Goal: Check status: Check status

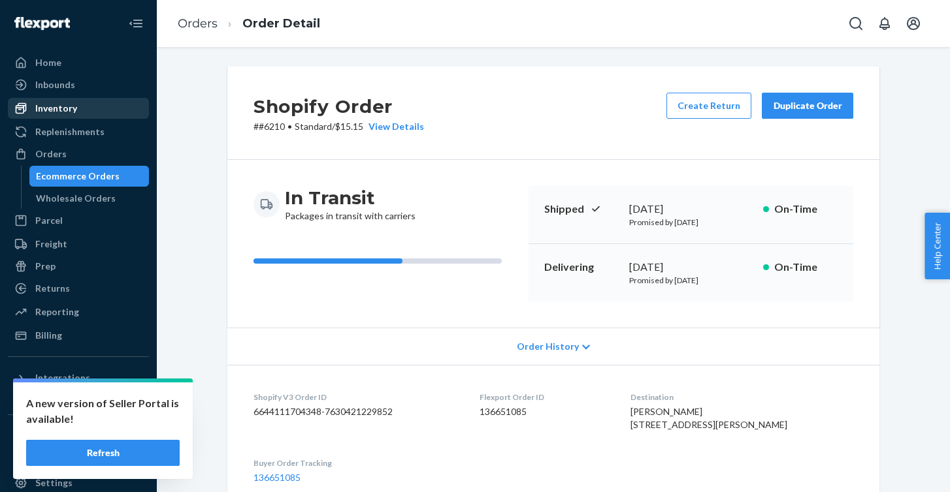
scroll to position [421, 0]
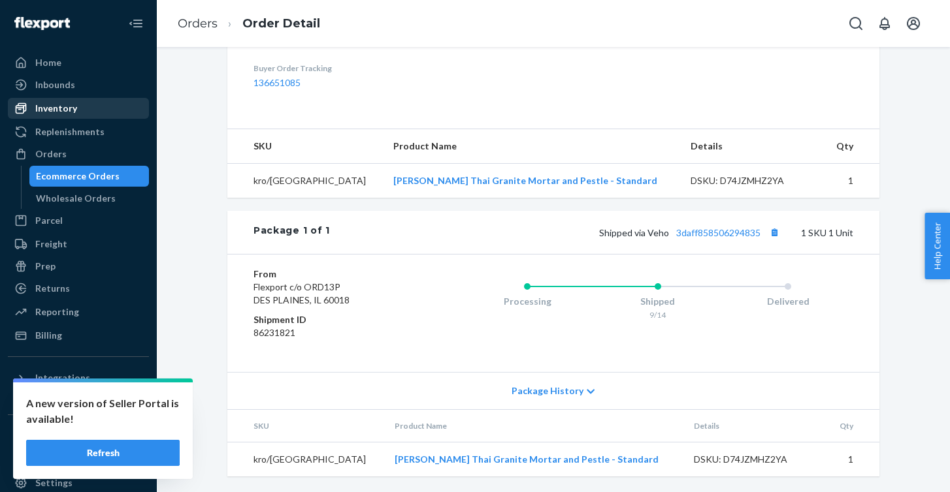
click at [50, 107] on div "Inventory" at bounding box center [56, 108] width 42 height 13
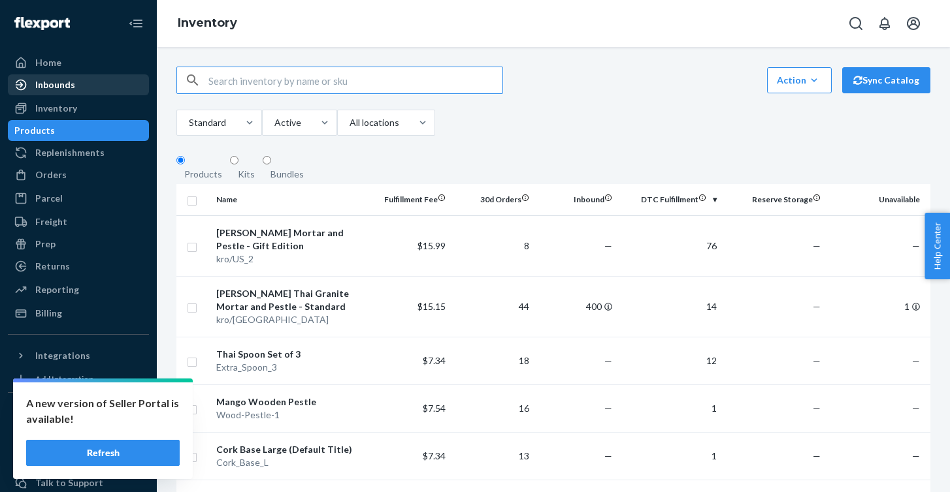
click at [80, 93] on div "Inbounds" at bounding box center [78, 85] width 138 height 18
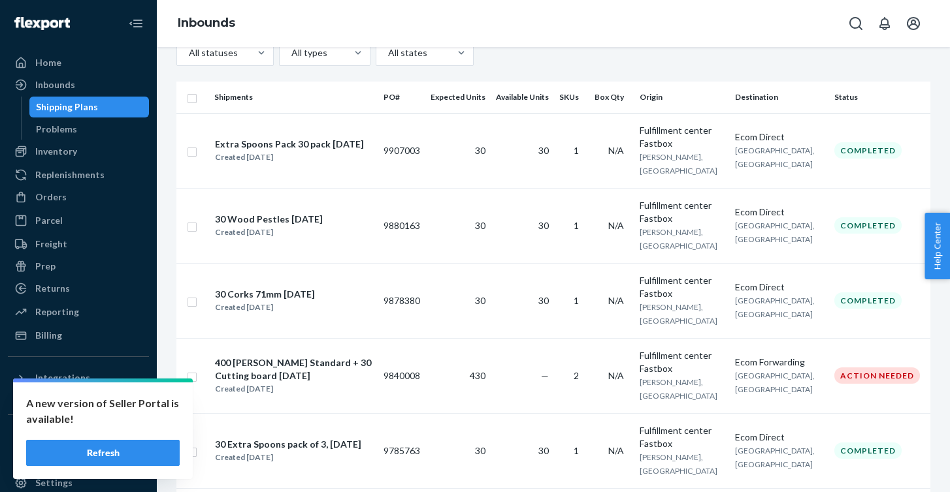
scroll to position [189, 0]
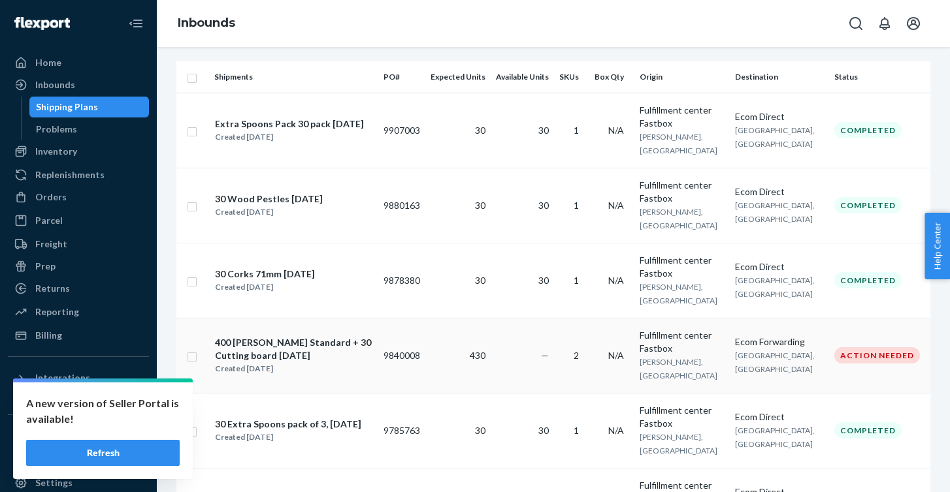
click at [372, 336] on div "400 [PERSON_NAME] Standard + 30 Cutting board [DATE]" at bounding box center [293, 349] width 157 height 26
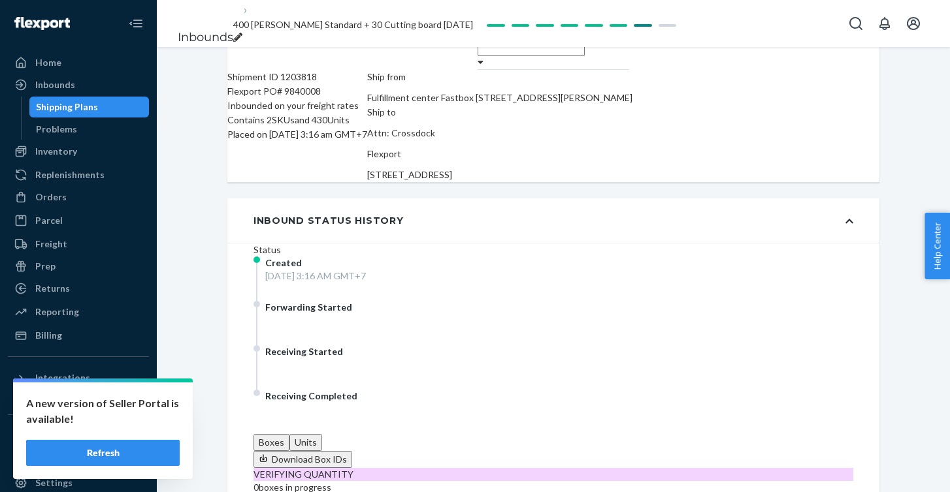
scroll to position [127, 0]
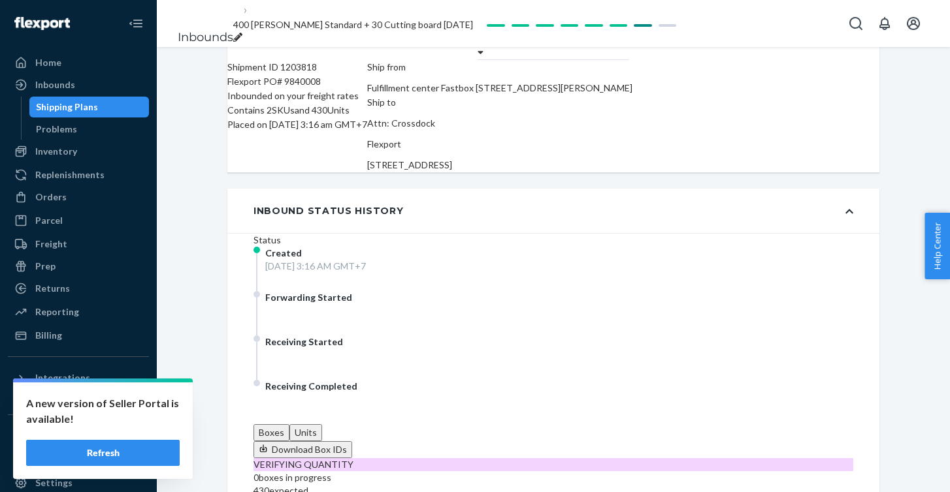
click at [322, 425] on button "Units" at bounding box center [305, 433] width 33 height 17
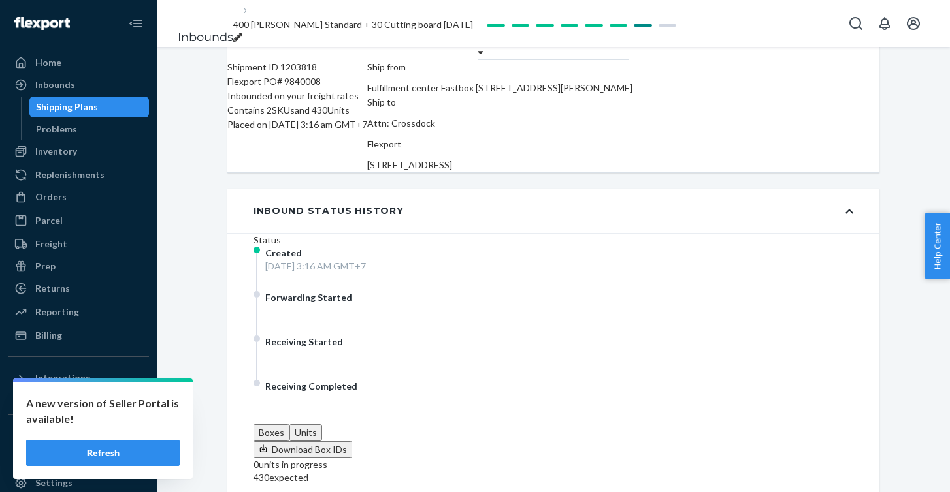
click at [289, 425] on button "Boxes" at bounding box center [271, 433] width 36 height 17
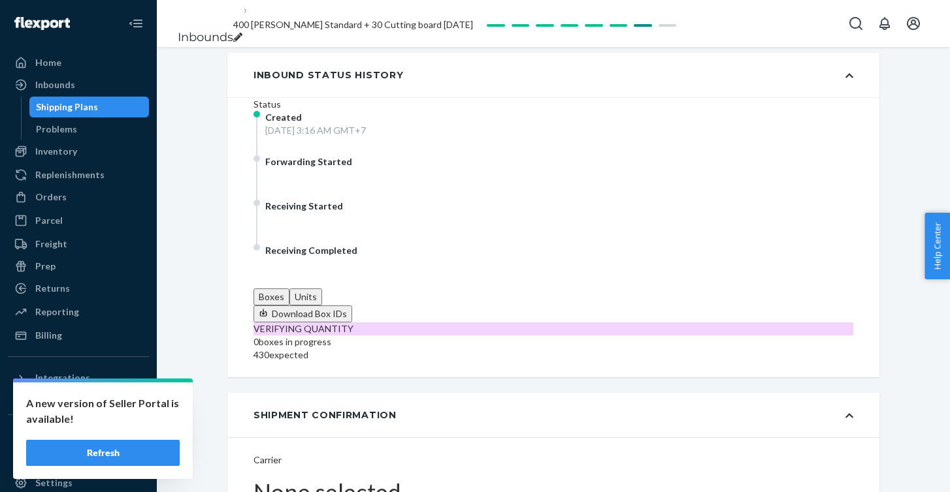
scroll to position [114, 0]
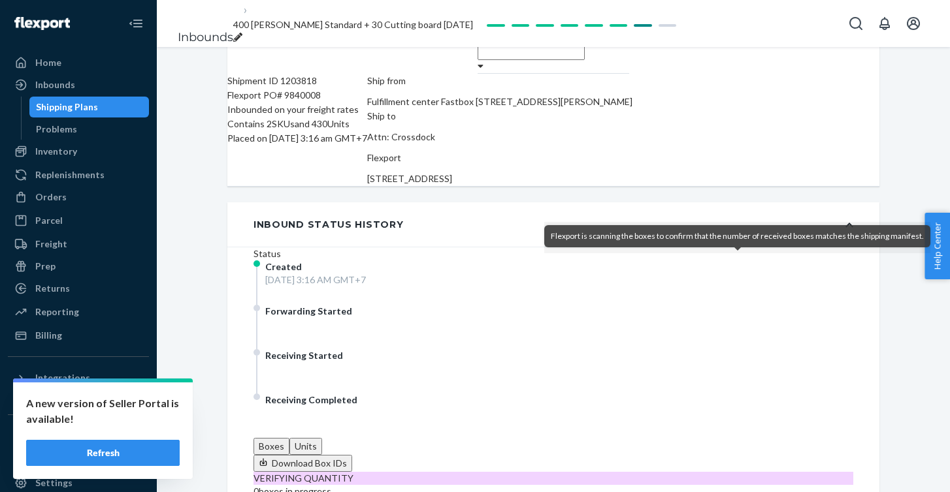
click at [353, 473] on span "VERIFYING QUANTITY" at bounding box center [303, 478] width 100 height 11
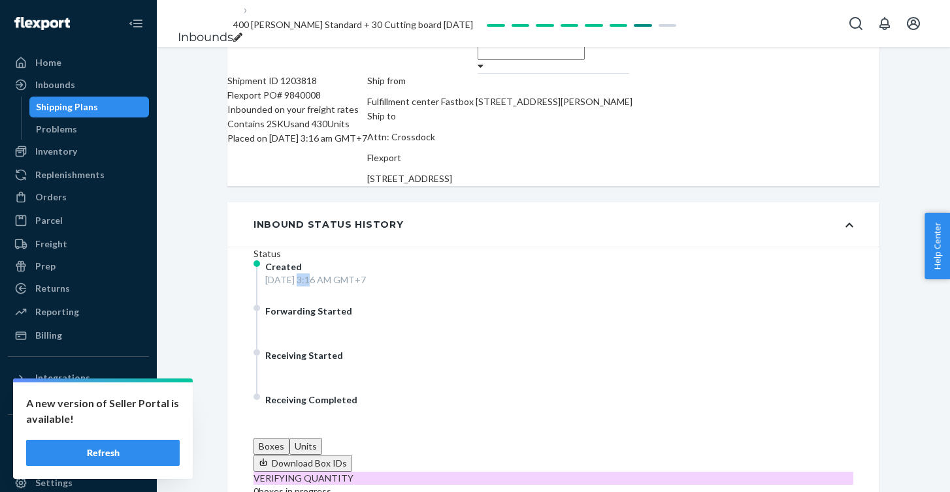
drag, startPoint x: 319, startPoint y: 291, endPoint x: 297, endPoint y: 288, distance: 21.7
click at [297, 287] on div "[DATE] 3:16 AM GMT+7" at bounding box center [315, 280] width 101 height 13
click at [348, 287] on div "[DATE] 3:16 AM GMT+7" at bounding box center [315, 280] width 101 height 13
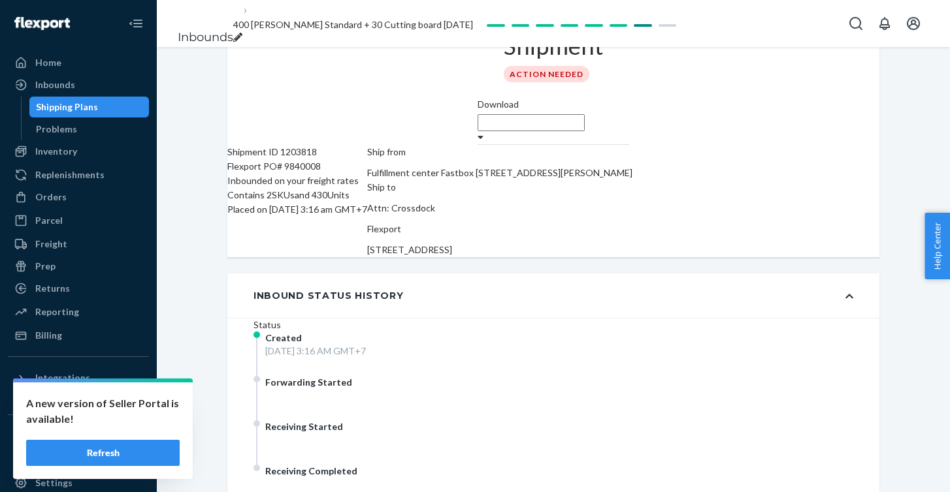
scroll to position [125, 0]
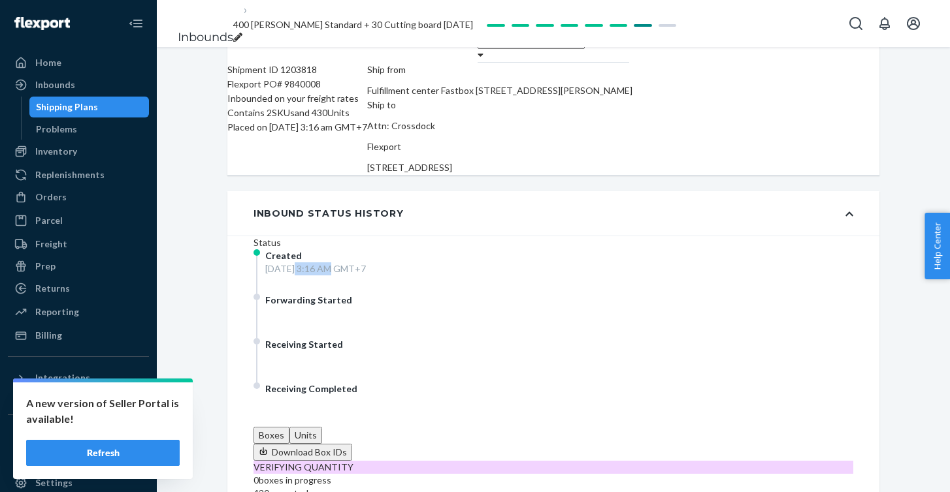
drag, startPoint x: 331, startPoint y: 283, endPoint x: 304, endPoint y: 281, distance: 26.9
click at [304, 276] on div "[DATE] 3:16 AM GMT+7" at bounding box center [315, 269] width 101 height 13
drag, startPoint x: 342, startPoint y: 308, endPoint x: 326, endPoint y: 308, distance: 16.3
click at [326, 306] on span "Forwarding Started" at bounding box center [308, 300] width 87 height 11
drag, startPoint x: 329, startPoint y: 361, endPoint x: 314, endPoint y: 361, distance: 15.7
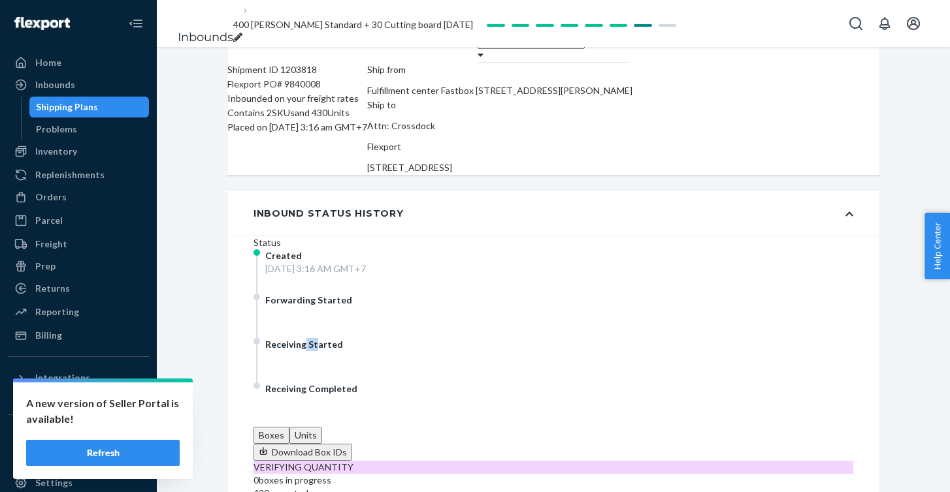
click at [315, 351] on div "Receiving Started" at bounding box center [304, 344] width 78 height 13
drag, startPoint x: 326, startPoint y: 406, endPoint x: 311, endPoint y: 406, distance: 15.0
click at [311, 406] on div "Receiving Completed" at bounding box center [383, 405] width 261 height 44
click at [336, 306] on span "Forwarding Started" at bounding box center [308, 300] width 87 height 11
drag, startPoint x: 350, startPoint y: 281, endPoint x: 334, endPoint y: 281, distance: 16.3
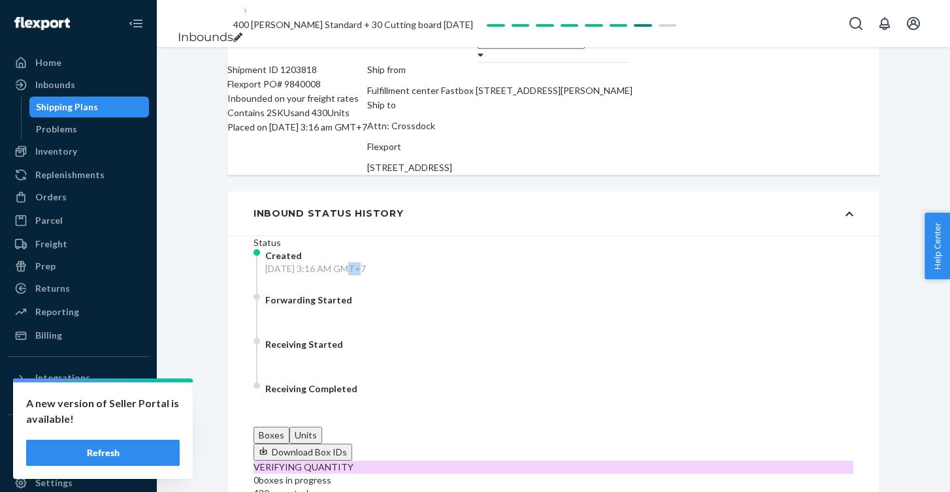
click at [334, 276] on div "[DATE] 3:16 AM GMT+7" at bounding box center [315, 269] width 101 height 13
click at [364, 276] on div "[DATE] 3:16 AM GMT+7" at bounding box center [315, 269] width 101 height 13
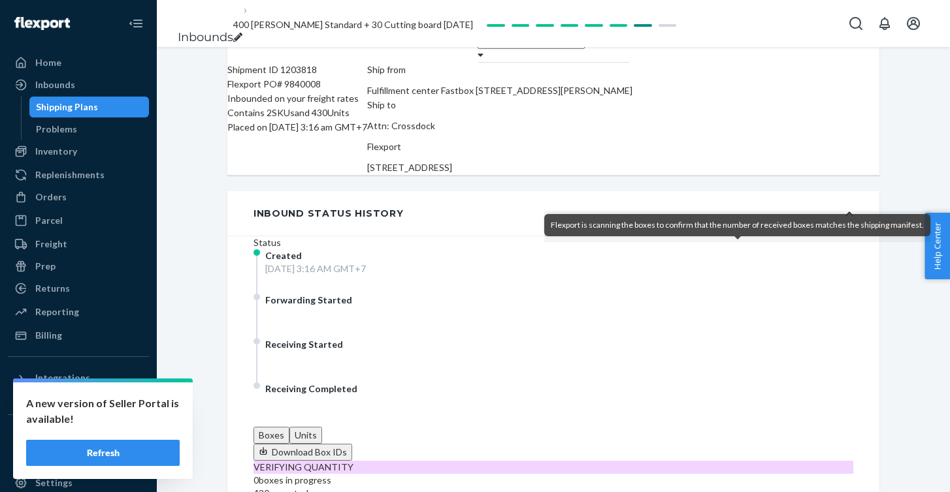
click at [353, 462] on span "VERIFYING QUANTITY" at bounding box center [303, 467] width 100 height 11
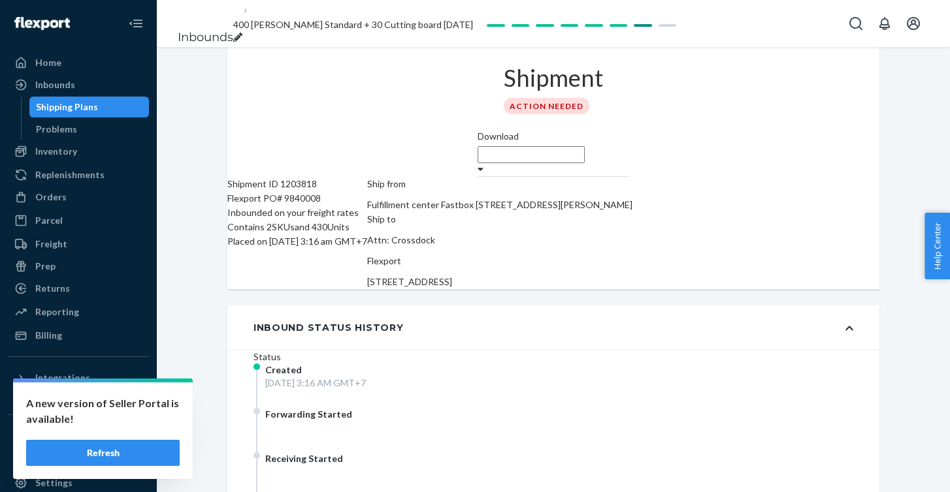
scroll to position [86, 0]
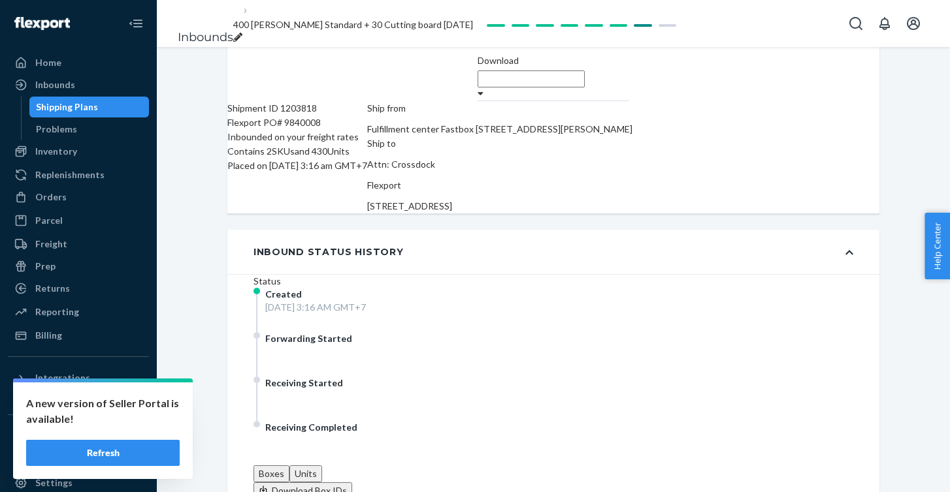
drag, startPoint x: 626, startPoint y: 344, endPoint x: 583, endPoint y: 343, distance: 43.8
click at [322, 466] on button "Units" at bounding box center [305, 474] width 33 height 17
click at [289, 466] on button "Boxes" at bounding box center [271, 474] width 36 height 17
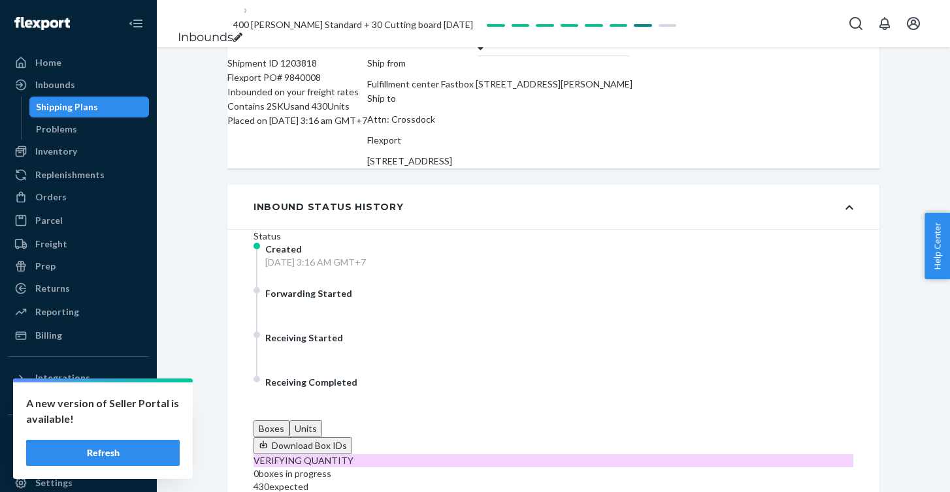
scroll to position [110, 0]
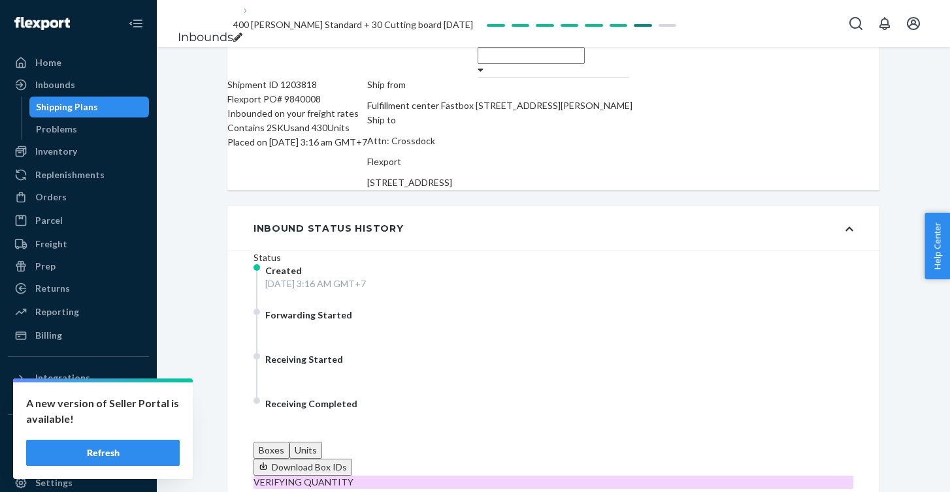
click at [322, 442] on button "Units" at bounding box center [305, 450] width 33 height 17
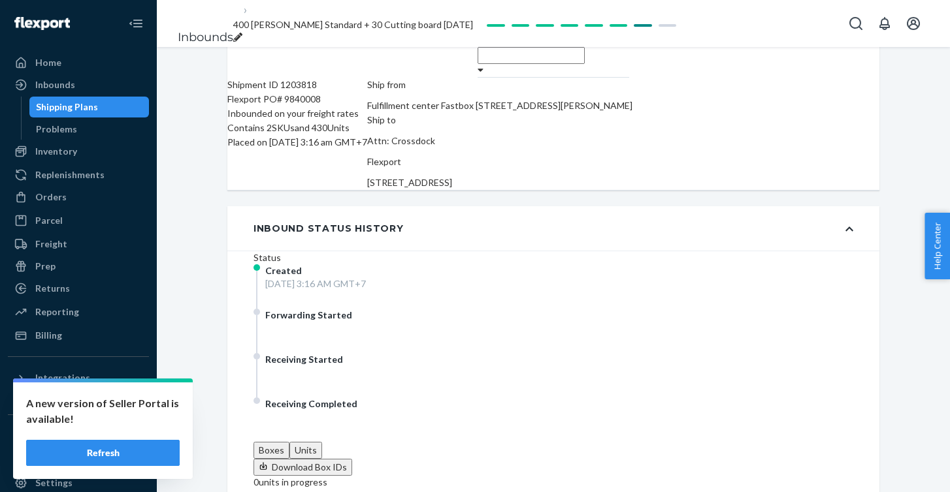
click at [289, 442] on button "Boxes" at bounding box center [271, 450] width 36 height 17
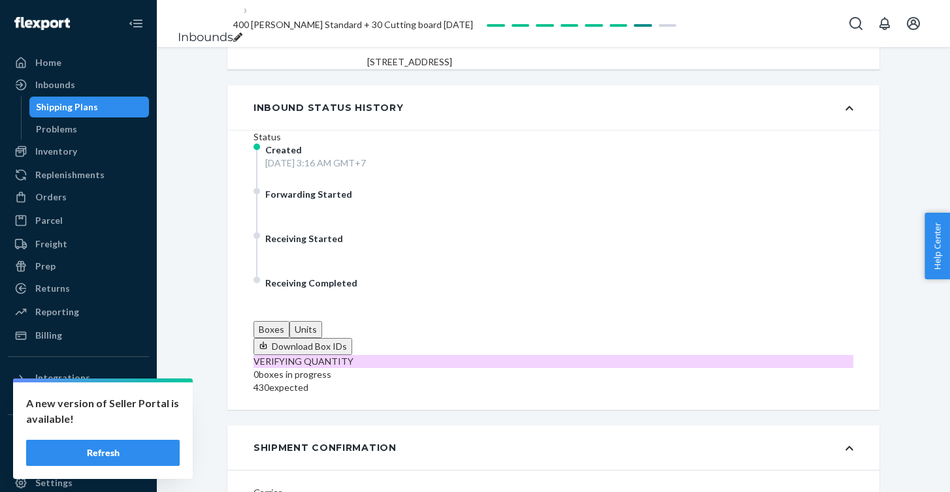
scroll to position [270, 0]
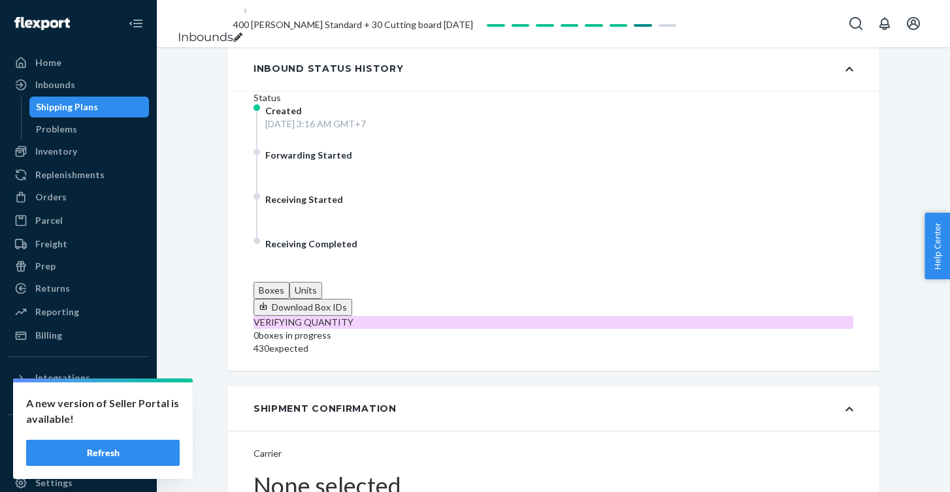
click at [93, 111] on div "Shipping Plans" at bounding box center [67, 107] width 62 height 13
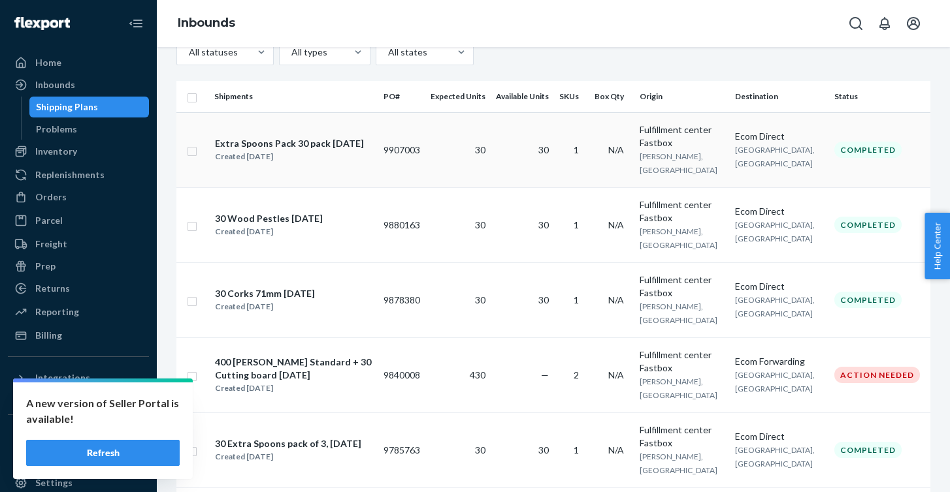
scroll to position [170, 0]
click at [324, 355] on div "400 [PERSON_NAME] Standard + 30 Cutting board [DATE]" at bounding box center [293, 368] width 157 height 26
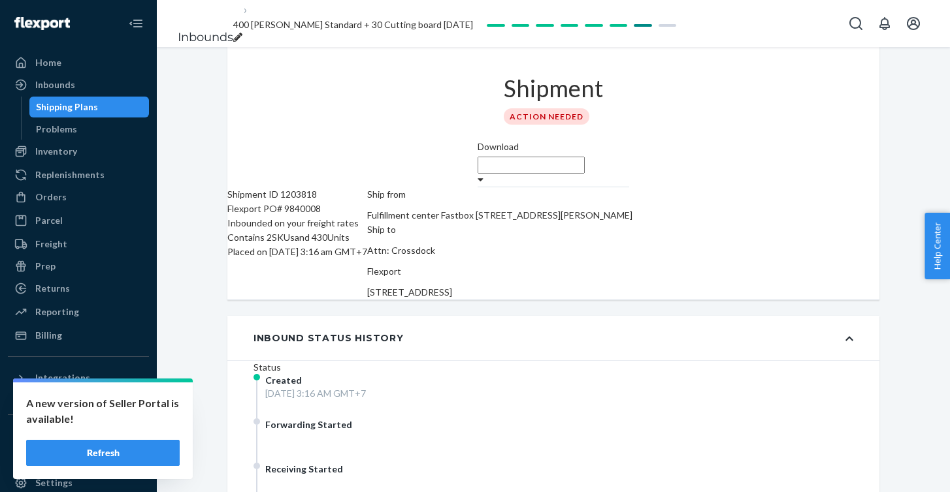
scroll to position [144, 0]
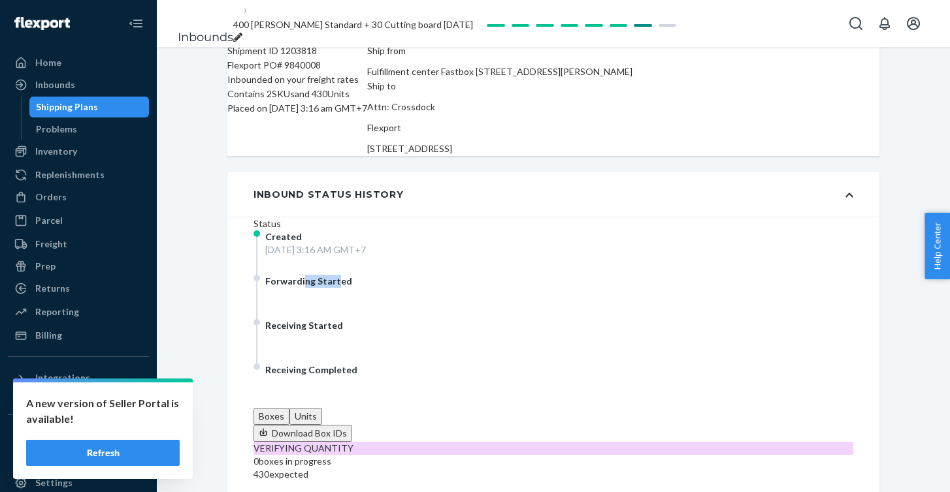
drag, startPoint x: 351, startPoint y: 293, endPoint x: 319, endPoint y: 293, distance: 32.0
click at [319, 287] on span "Forwarding Started" at bounding box center [308, 281] width 87 height 11
click at [344, 287] on span "Forwarding Started" at bounding box center [308, 281] width 87 height 11
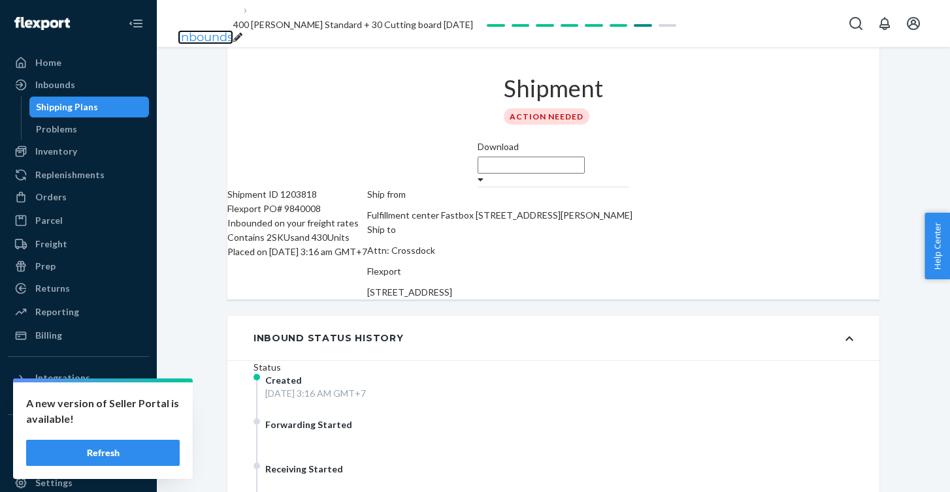
click at [212, 30] on link "Inbounds" at bounding box center [206, 37] width 56 height 14
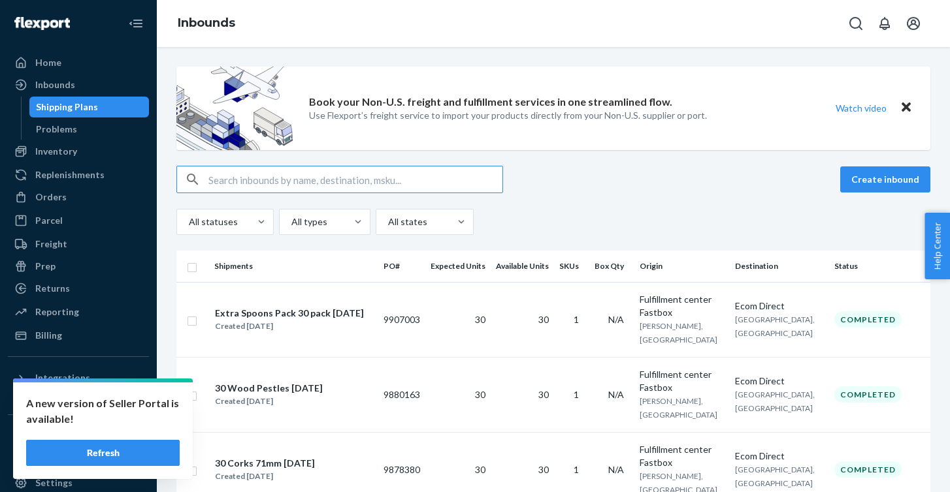
scroll to position [157, 0]
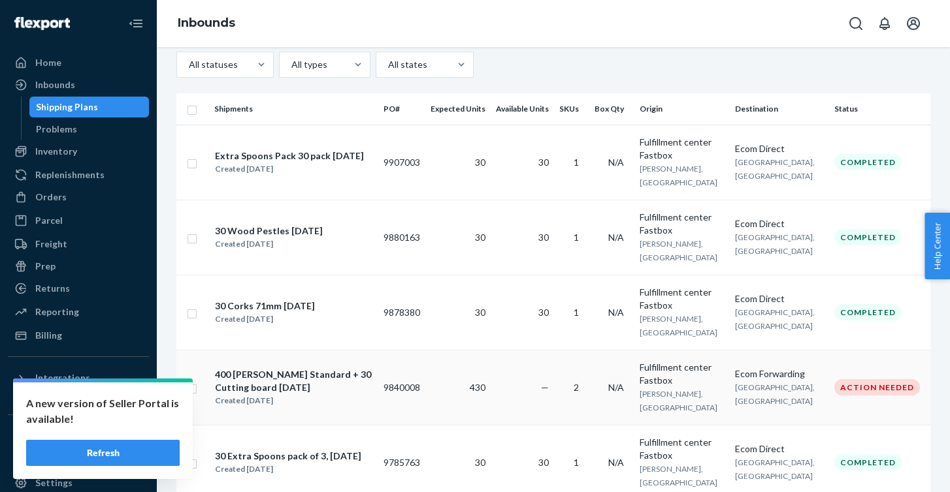
click at [193, 381] on input "checkbox" at bounding box center [192, 388] width 10 height 14
checkbox input "true"
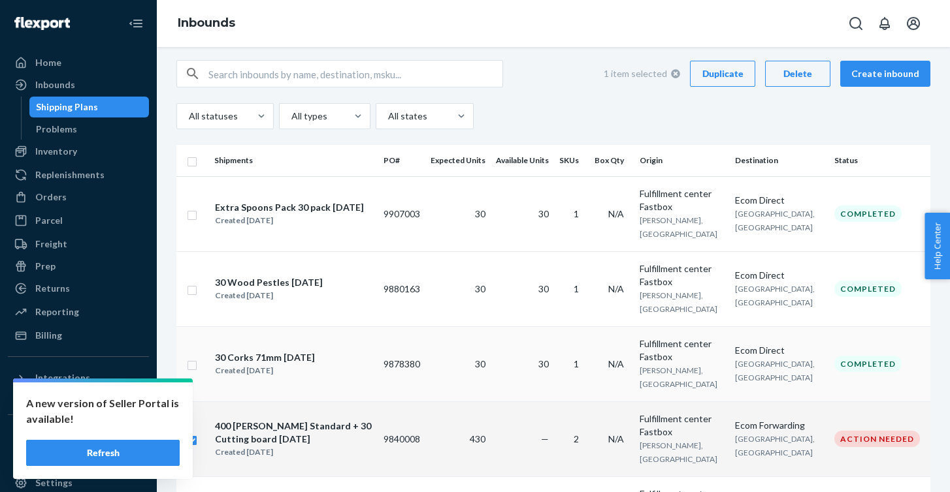
scroll to position [107, 0]
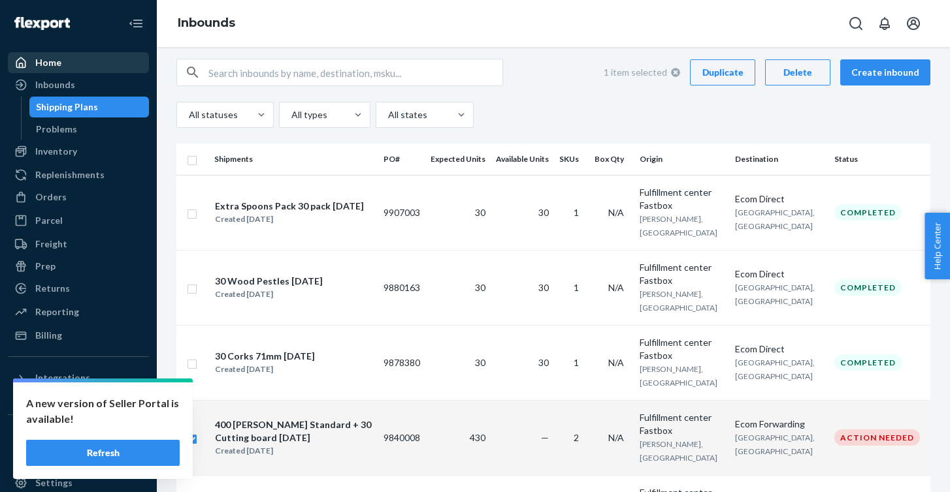
click at [74, 66] on div "Home" at bounding box center [78, 63] width 138 height 18
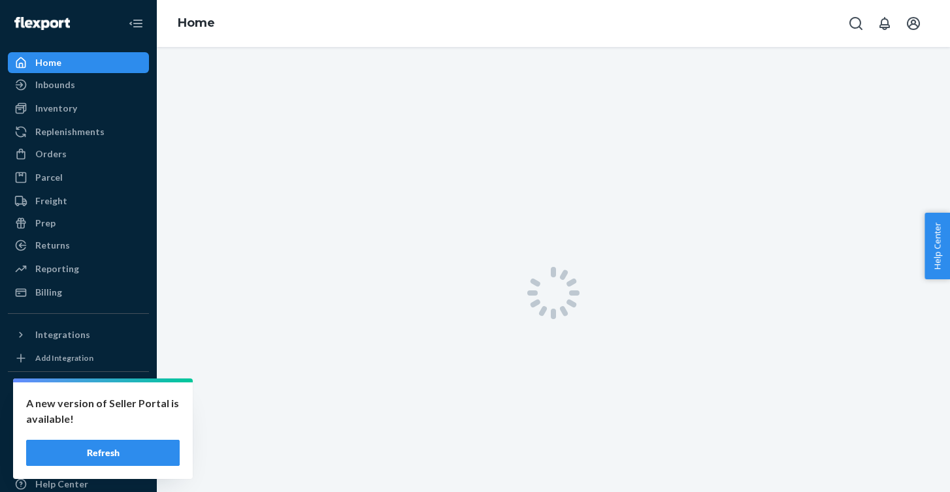
click at [74, 66] on div "Home" at bounding box center [78, 63] width 138 height 18
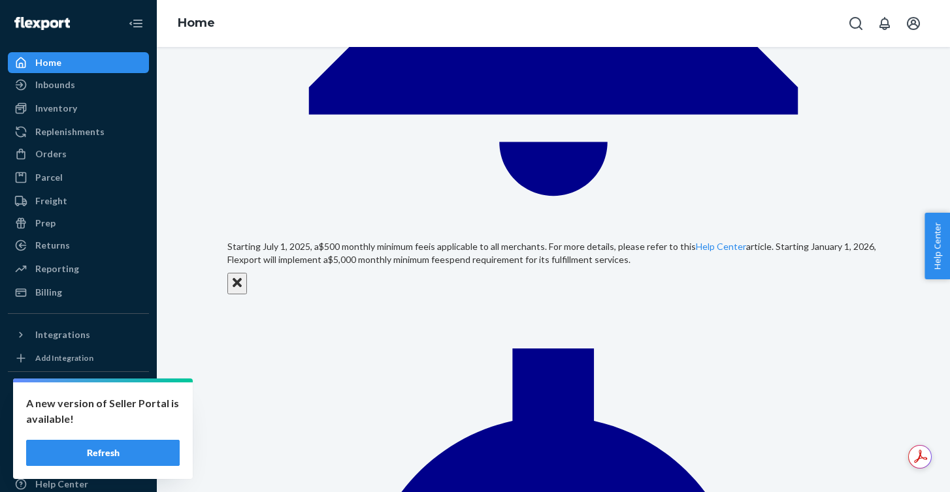
scroll to position [510, 0]
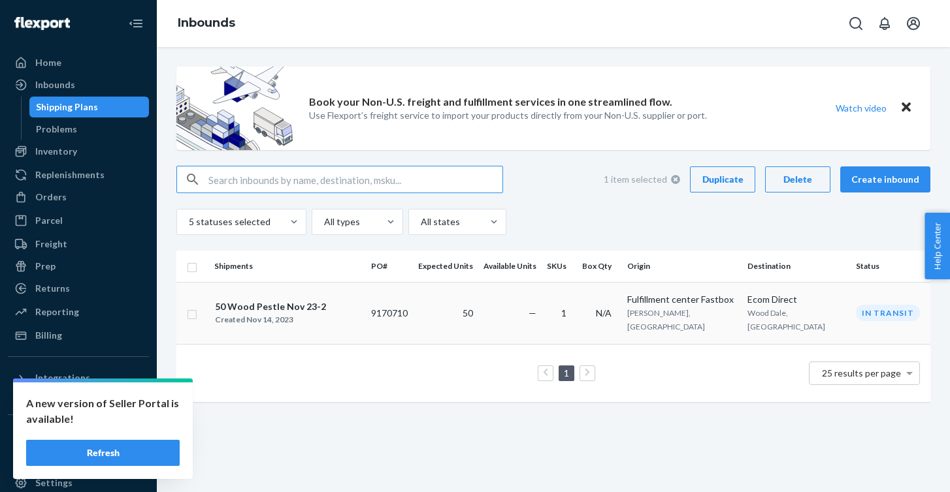
click at [333, 315] on div "50 Wood Pestle Nov 23-2 Created [DATE]" at bounding box center [287, 313] width 146 height 27
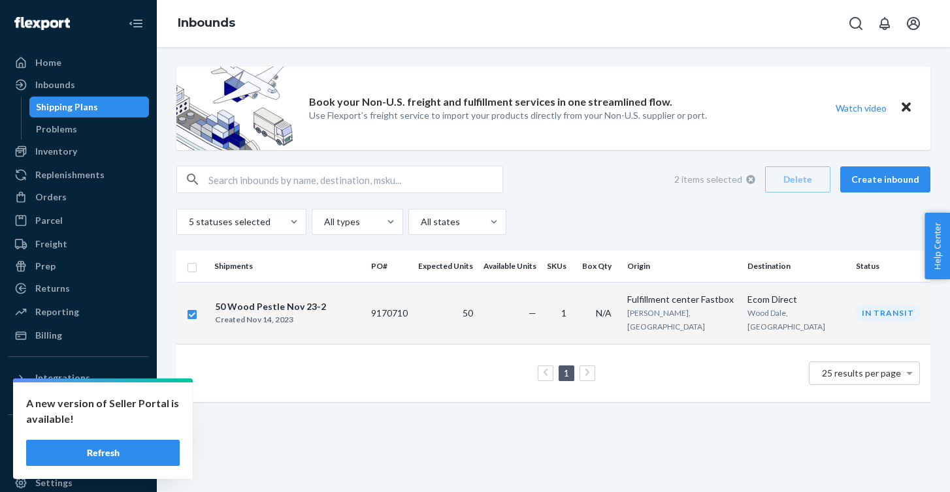
click at [307, 300] on div "50 Wood Pestle Nov 23-2" at bounding box center [270, 306] width 111 height 13
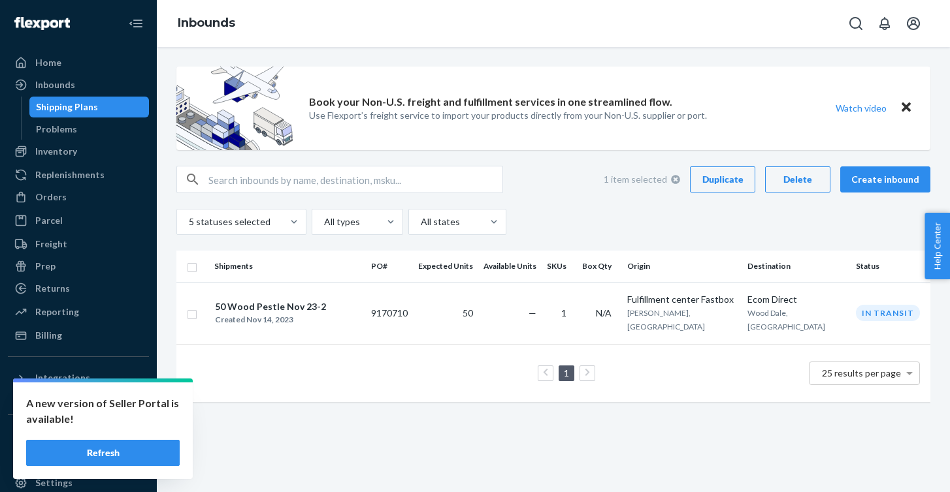
click at [79, 73] on ul "Home Inbounds Shipping Plans Problems Inventory Products Replenishments Orders …" at bounding box center [78, 199] width 141 height 294
click at [63, 66] on div "Home" at bounding box center [78, 63] width 138 height 18
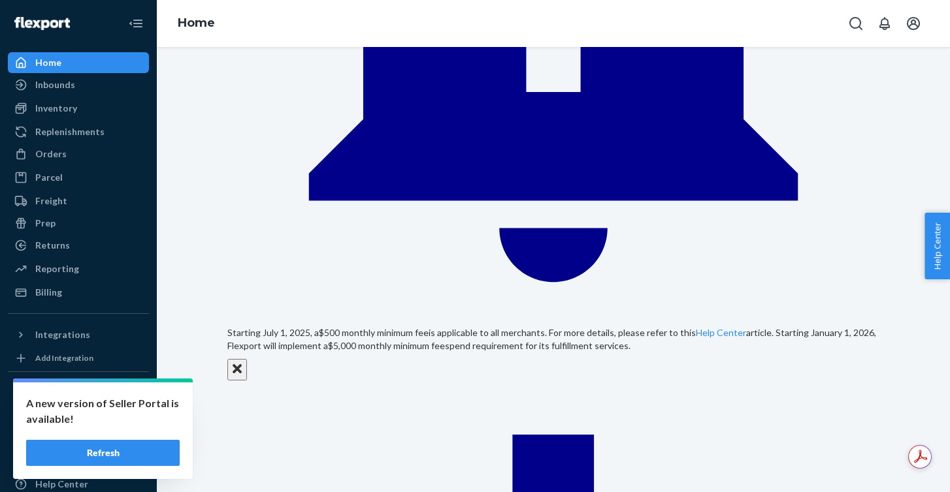
scroll to position [297, 0]
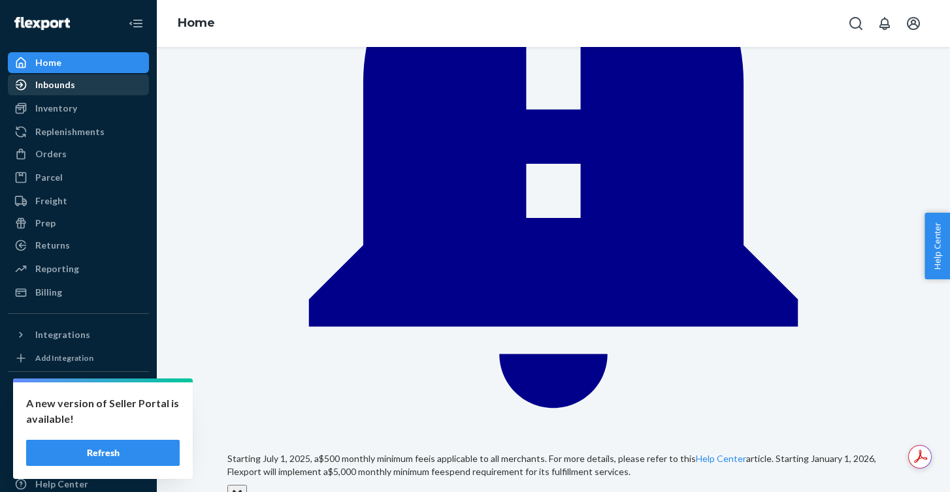
click at [41, 86] on div "Inbounds" at bounding box center [55, 84] width 40 height 13
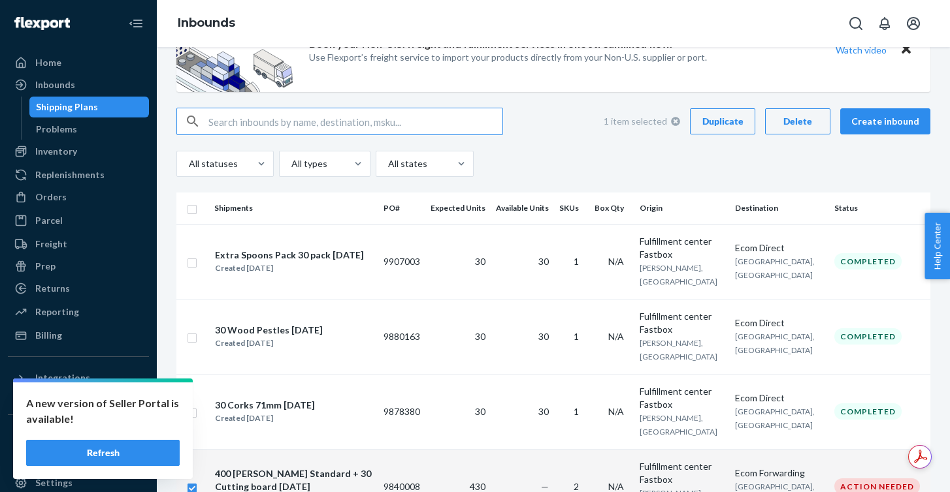
scroll to position [212, 0]
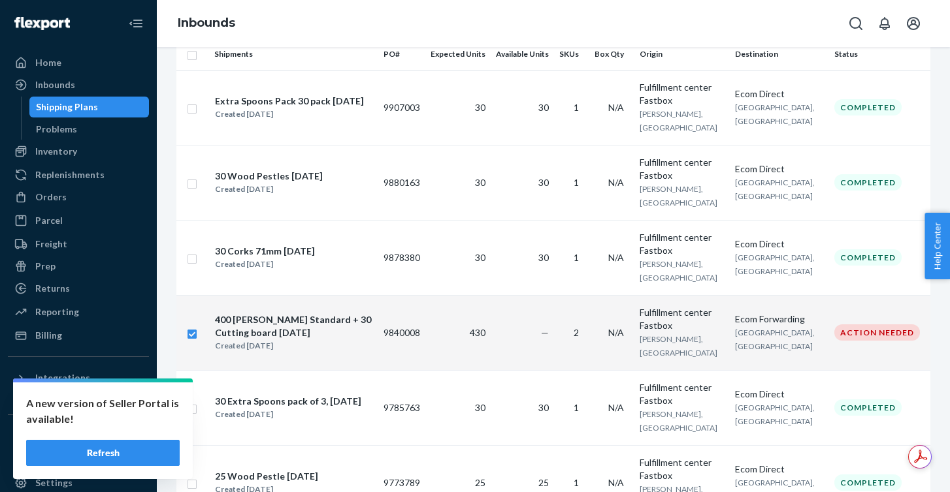
click at [357, 314] on div "400 [PERSON_NAME] Standard + 30 Cutting board [DATE]" at bounding box center [293, 327] width 157 height 26
click at [363, 314] on div "400 [PERSON_NAME] Standard + 30 Cutting board [DATE]" at bounding box center [293, 327] width 157 height 26
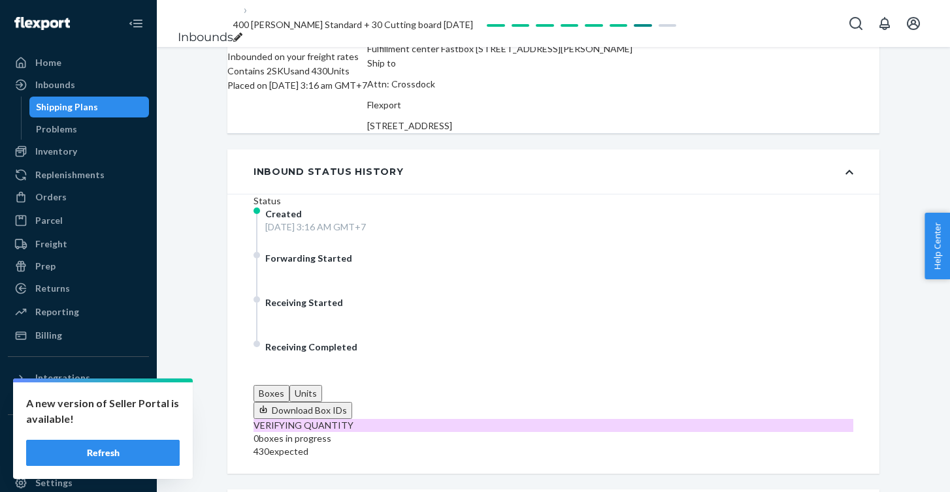
scroll to position [190, 0]
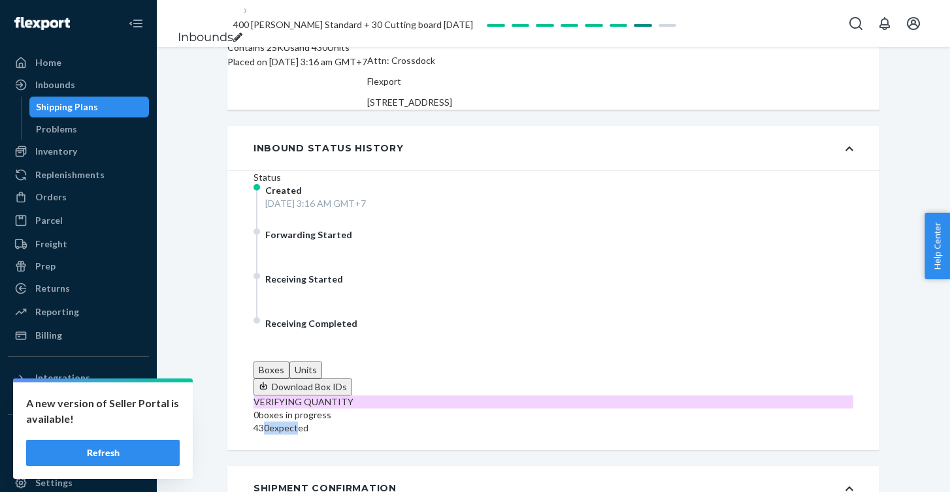
drag, startPoint x: 609, startPoint y: 259, endPoint x: 578, endPoint y: 259, distance: 31.4
click at [578, 422] on div "430 expected" at bounding box center [553, 428] width 600 height 13
click at [608, 422] on div "430 expected" at bounding box center [553, 428] width 600 height 13
drag, startPoint x: 619, startPoint y: 263, endPoint x: 575, endPoint y: 261, distance: 43.8
click at [575, 422] on div "430 expected" at bounding box center [553, 428] width 600 height 13
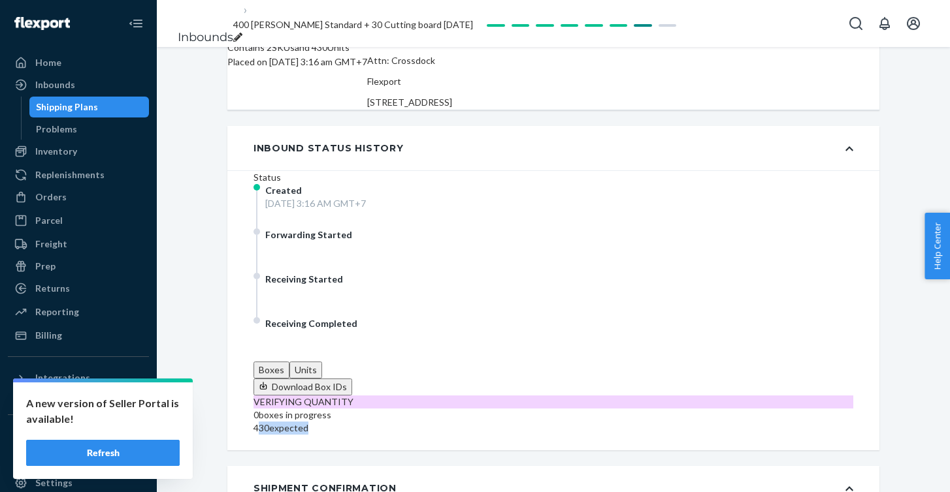
click at [600, 422] on div "430 expected" at bounding box center [553, 428] width 600 height 13
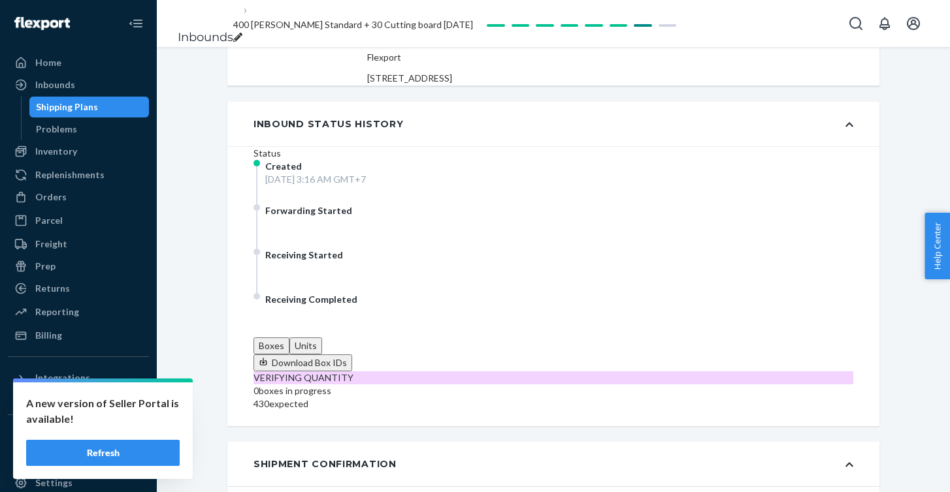
scroll to position [176, 0]
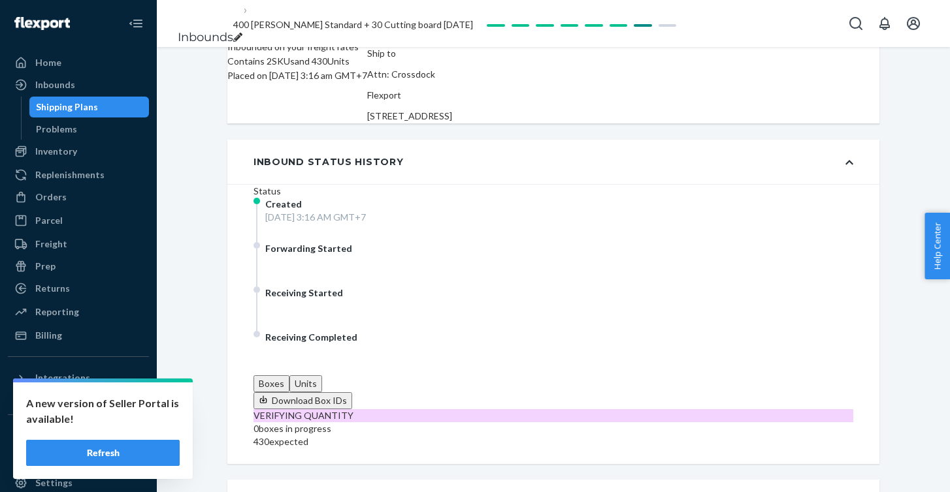
click at [322, 376] on button "Units" at bounding box center [305, 384] width 33 height 17
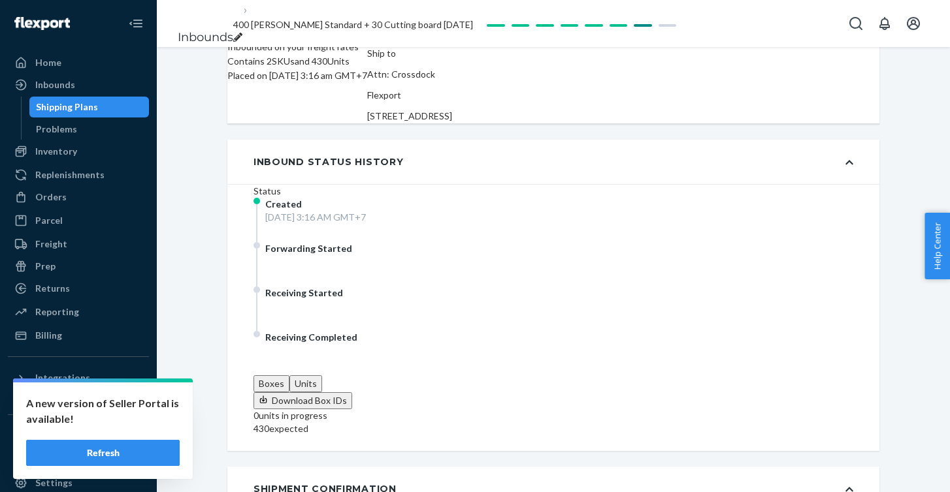
click at [289, 376] on button "Boxes" at bounding box center [271, 384] width 36 height 17
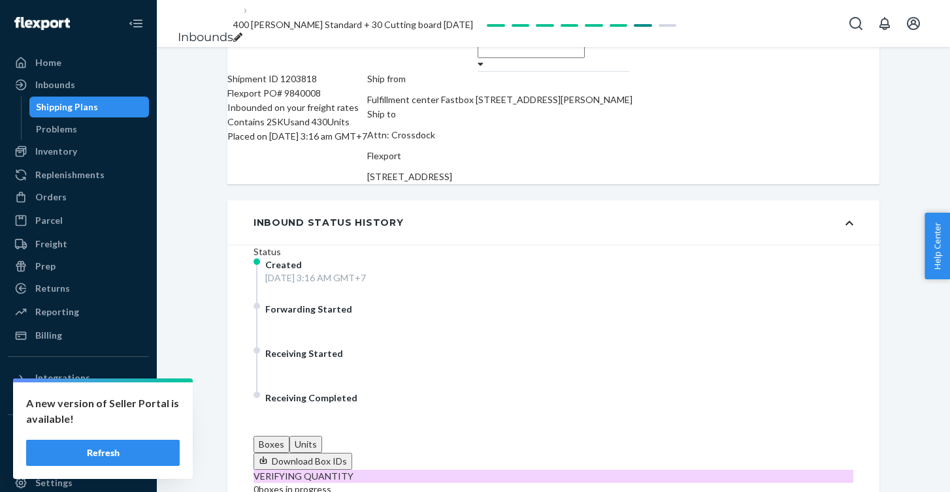
scroll to position [0, 0]
